Goal: Navigation & Orientation: Find specific page/section

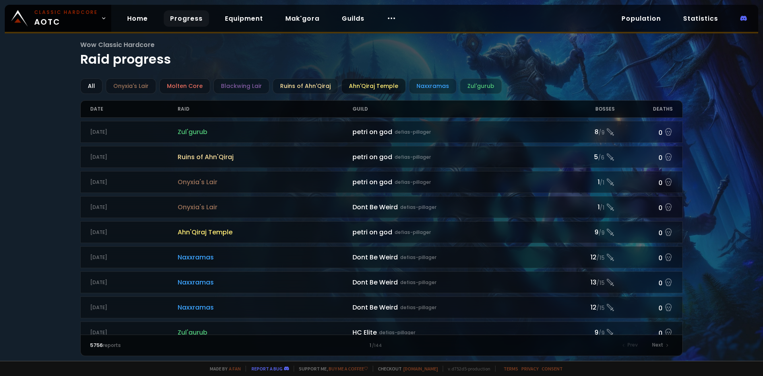
click at [375, 88] on div "Ahn'Qiraj Temple" at bounding box center [373, 86] width 64 height 16
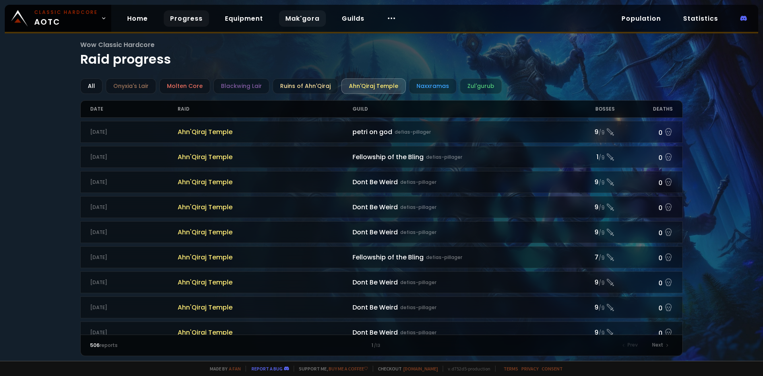
click at [305, 19] on link "Mak'gora" at bounding box center [302, 18] width 47 height 16
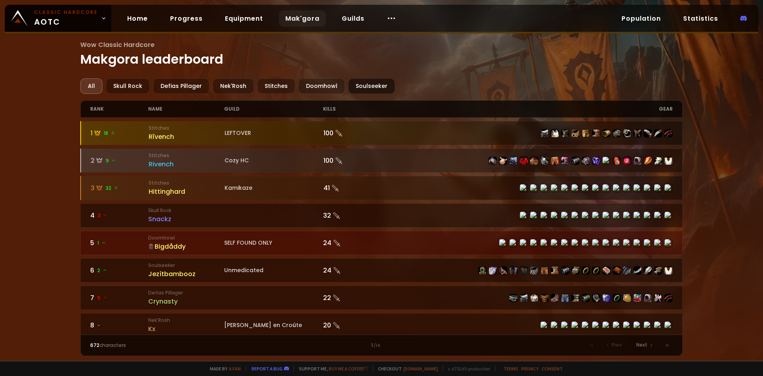
click at [367, 86] on div "Soulseeker" at bounding box center [371, 86] width 47 height 16
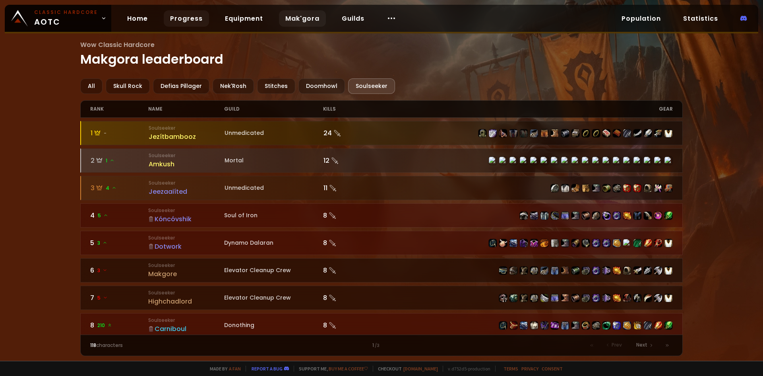
click at [178, 16] on link "Progress" at bounding box center [186, 18] width 45 height 16
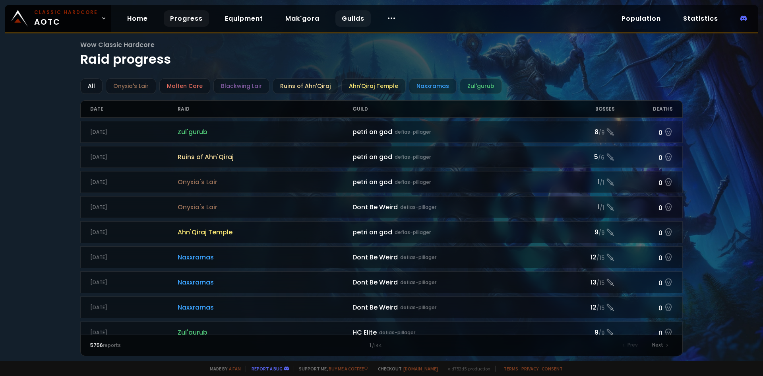
click at [345, 16] on link "Guilds" at bounding box center [353, 18] width 35 height 16
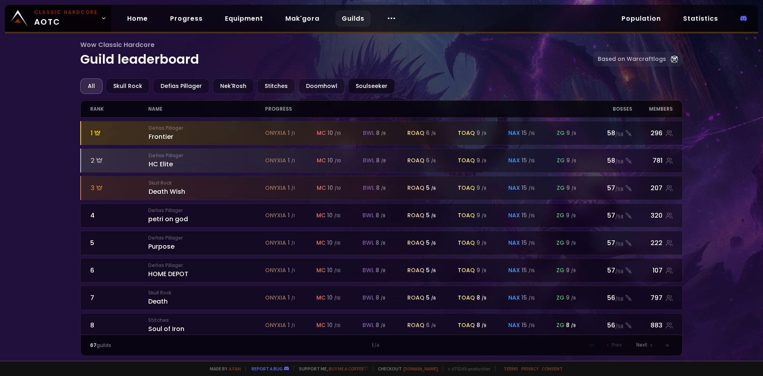
click at [365, 86] on div "Soulseeker" at bounding box center [371, 86] width 47 height 16
